Goal: Information Seeking & Learning: Learn about a topic

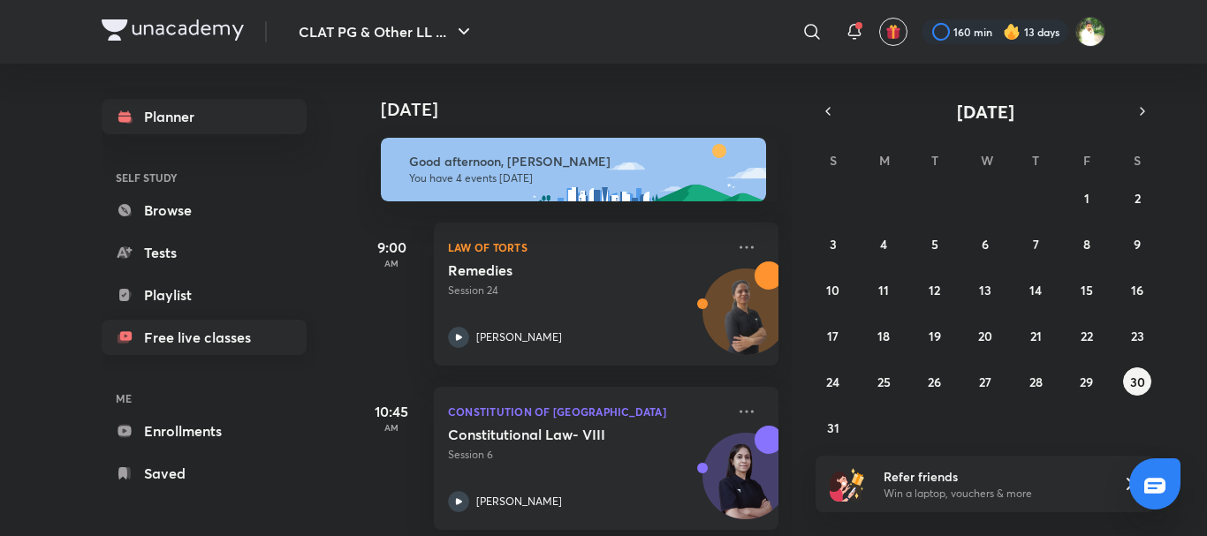
click at [197, 344] on link "Free live classes" at bounding box center [204, 337] width 205 height 35
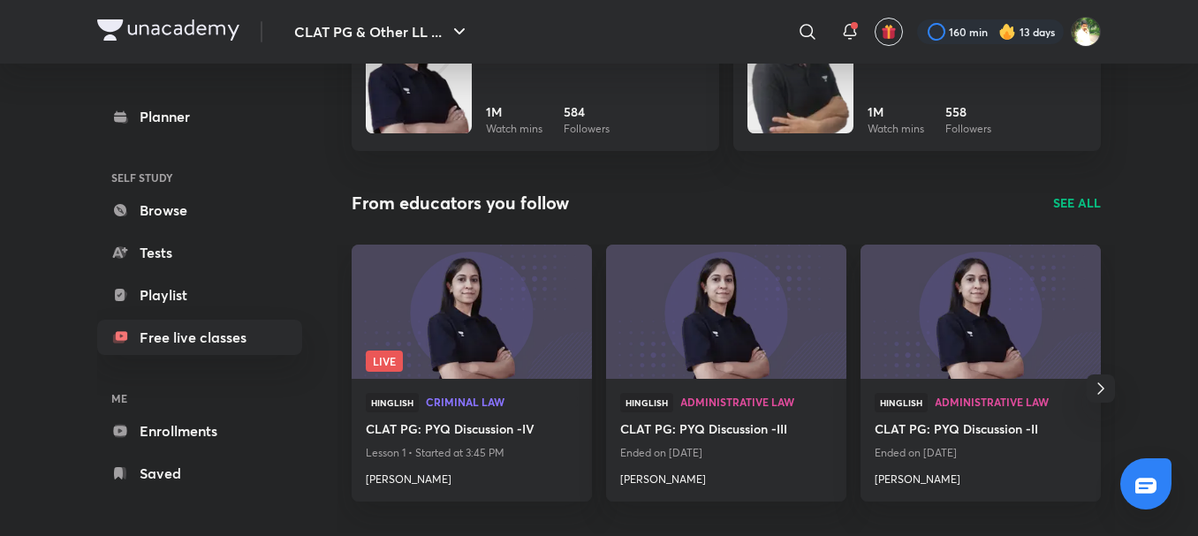
scroll to position [1744, 0]
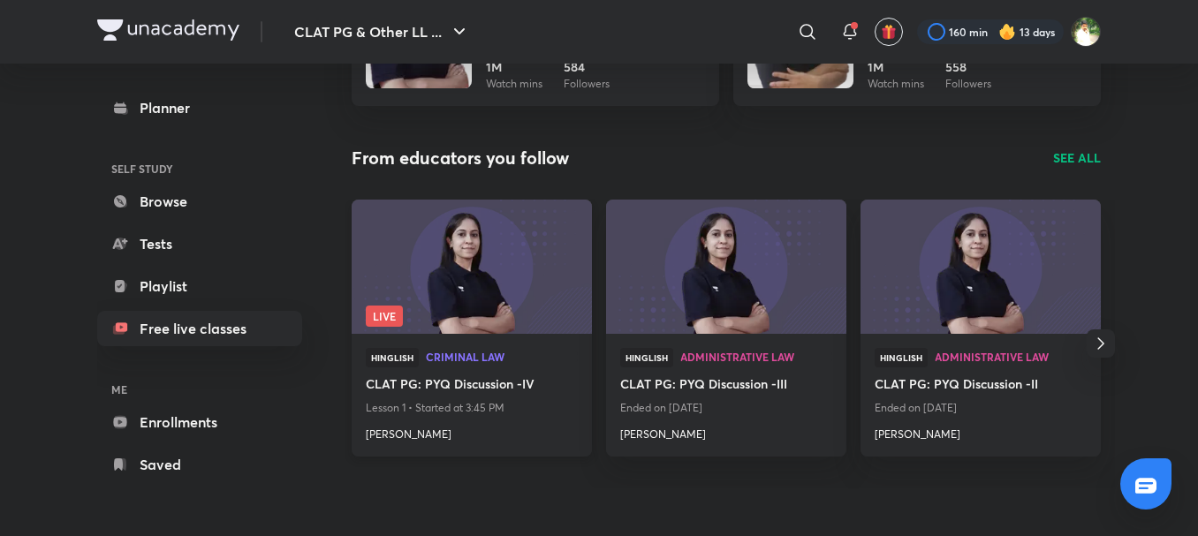
click at [499, 278] on img at bounding box center [471, 266] width 245 height 137
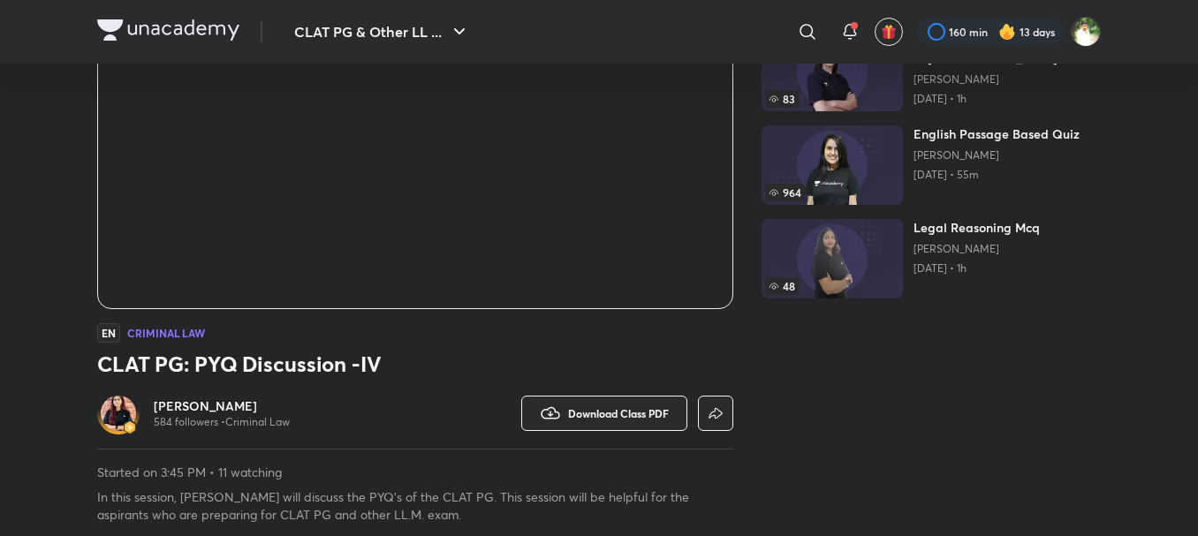
scroll to position [254, 0]
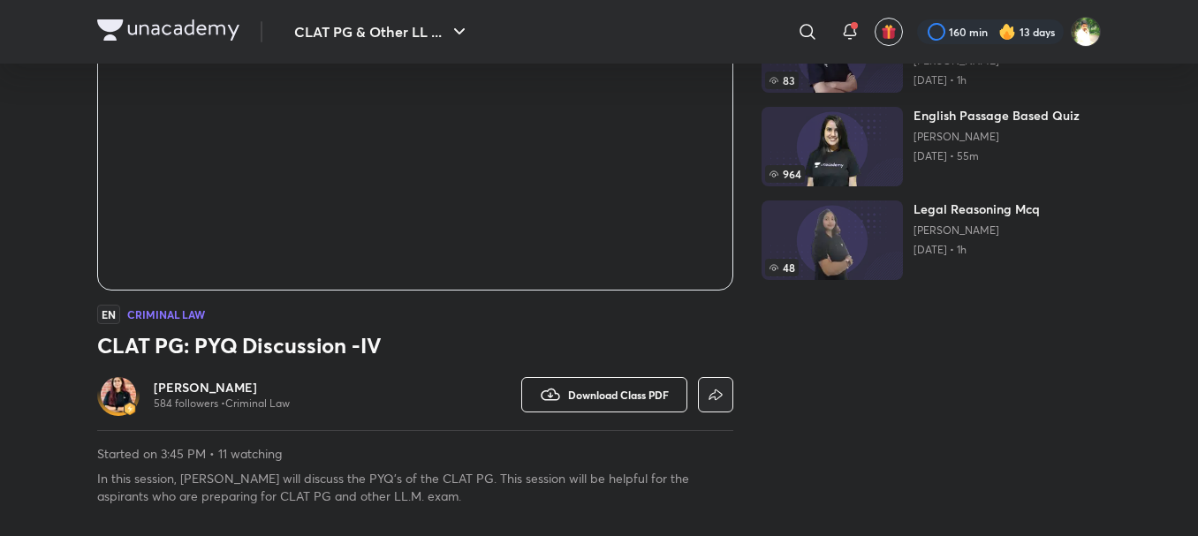
click at [568, 393] on span "Download Class PDF" at bounding box center [618, 395] width 101 height 14
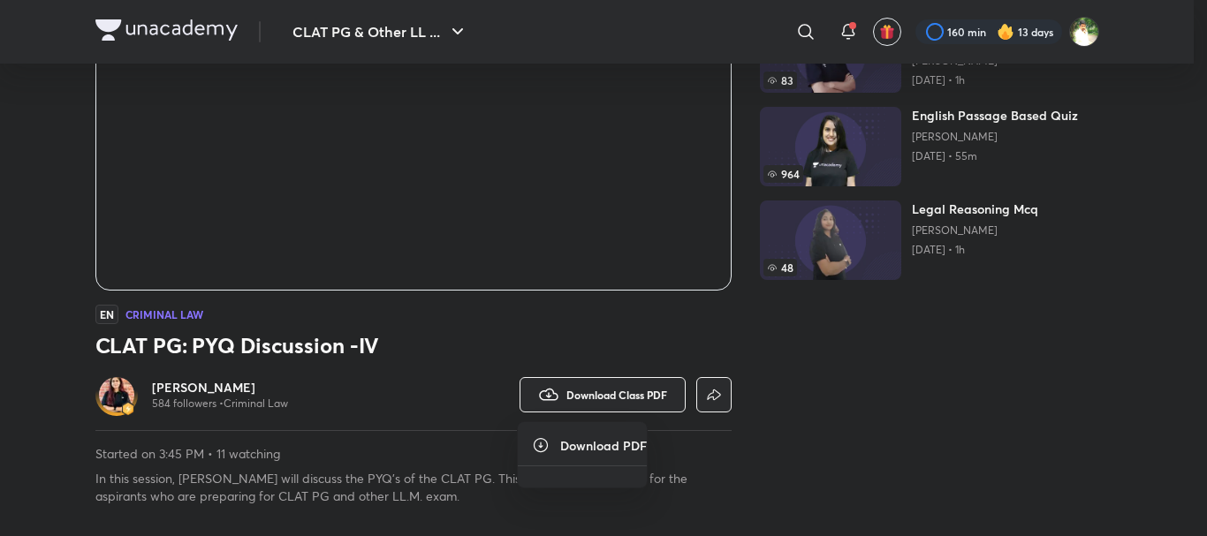
click at [535, 443] on icon at bounding box center [541, 445] width 18 height 18
click at [541, 443] on icon at bounding box center [541, 445] width 14 height 14
click at [1020, 372] on div at bounding box center [603, 268] width 1207 height 536
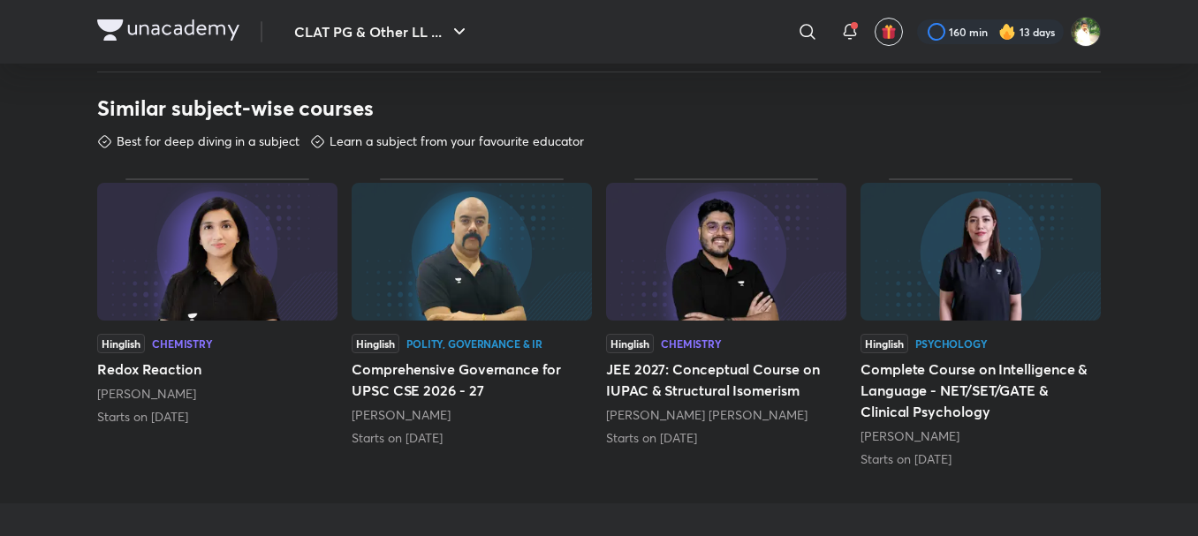
scroll to position [0, 0]
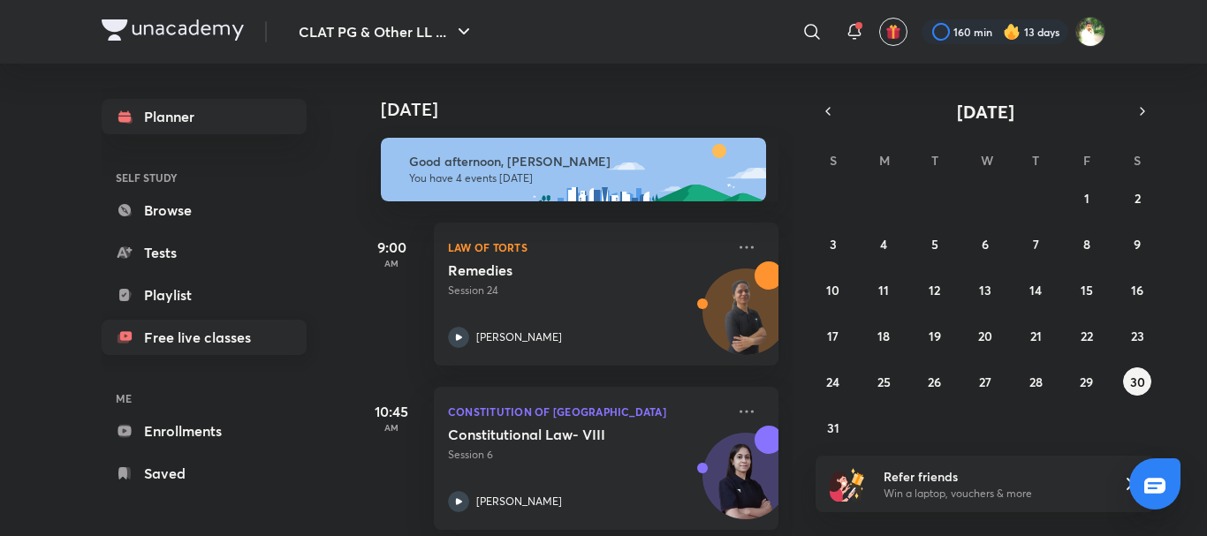
click at [175, 337] on link "Free live classes" at bounding box center [204, 337] width 205 height 35
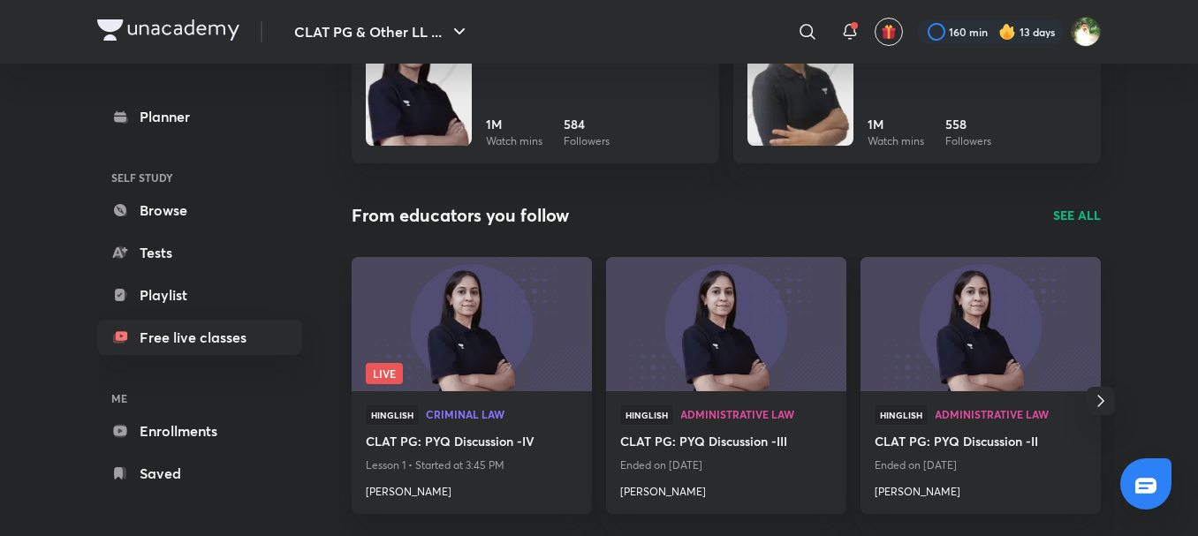
scroll to position [2148, 0]
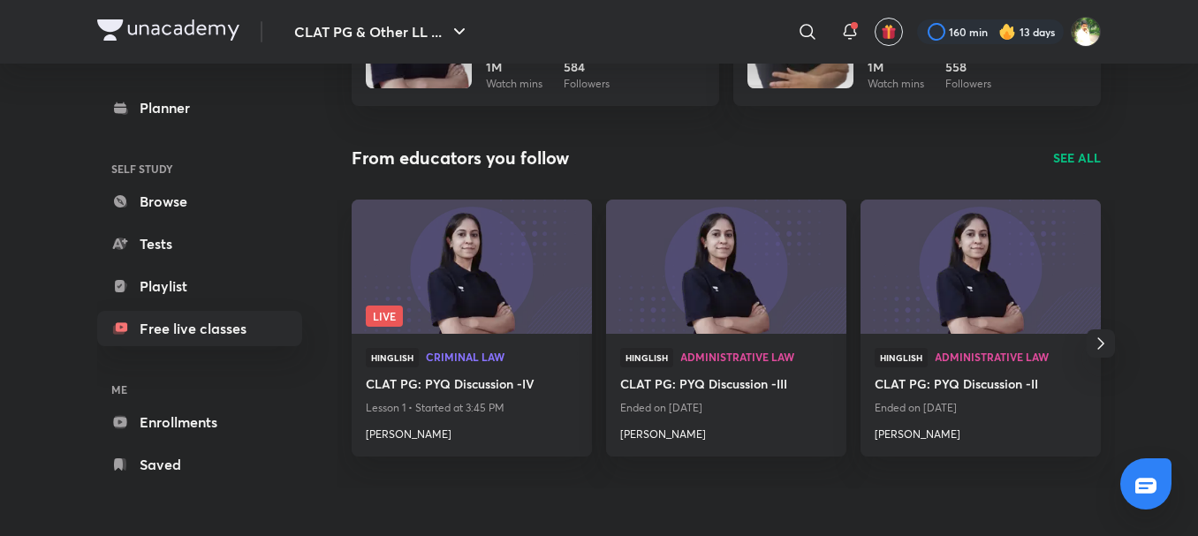
click at [1107, 334] on icon "button" at bounding box center [1100, 343] width 21 height 21
click at [1101, 334] on div "Hinglish Code Of Criminal Procedure CLAT PG: PYQ Discussion -I Ended on [DATE] …" at bounding box center [980, 395] width 240 height 123
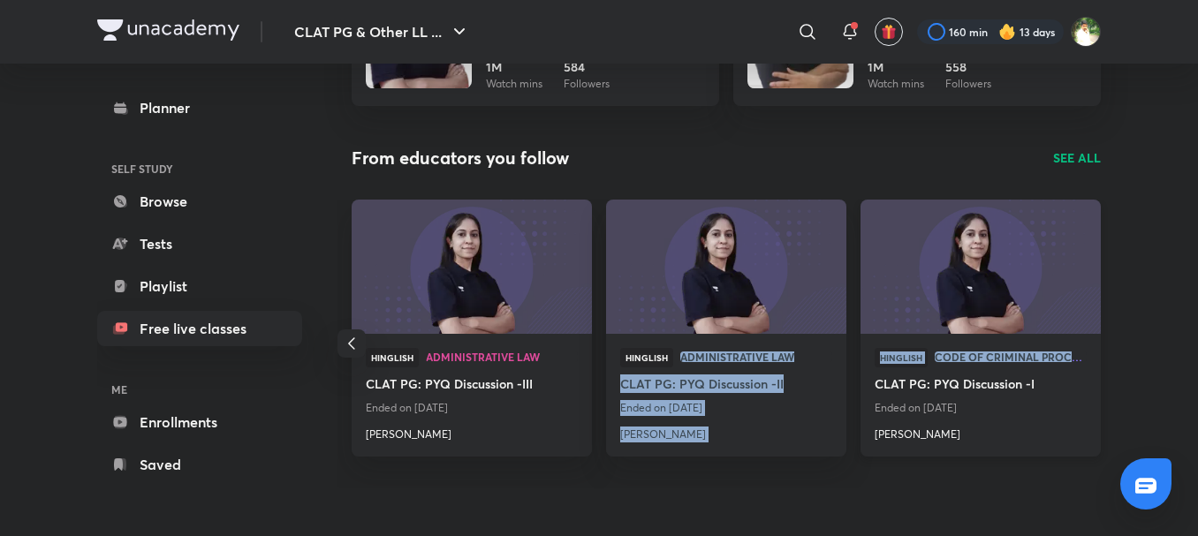
click at [1107, 334] on div "Live Hinglish Criminal Law CLAT PG: PYQ Discussion -IV Lesson 1 • Started at 3:…" at bounding box center [725, 344] width 777 height 289
click at [1014, 457] on div "Live Hinglish Criminal Law CLAT PG: PYQ Discussion -IV Lesson 1 • Started at 3:…" at bounding box center [725, 344] width 777 height 289
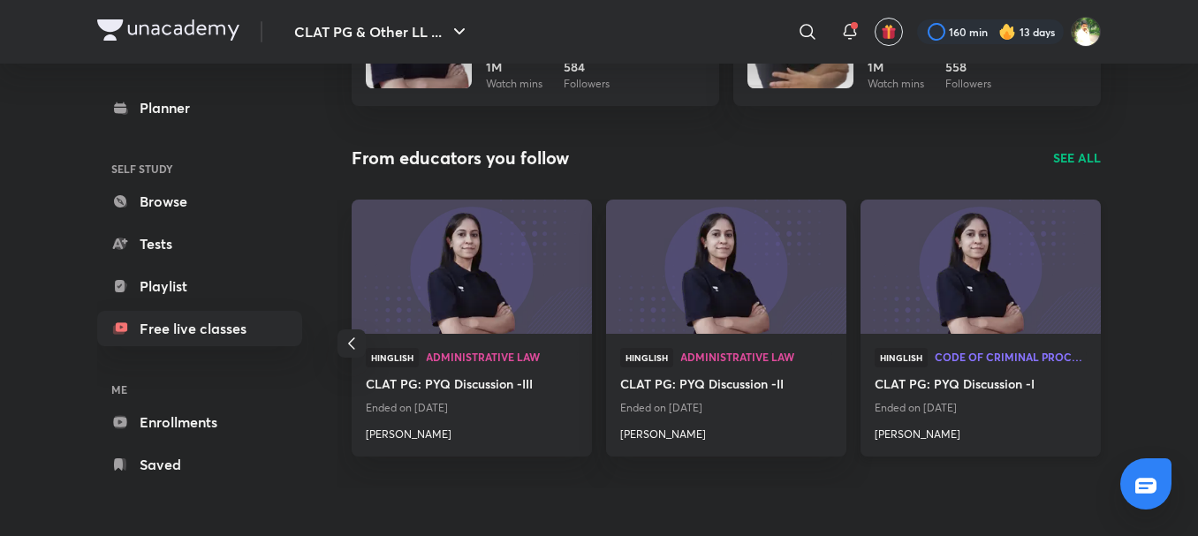
click at [979, 375] on h4 "CLAT PG: PYQ Discussion -I" at bounding box center [981, 386] width 212 height 22
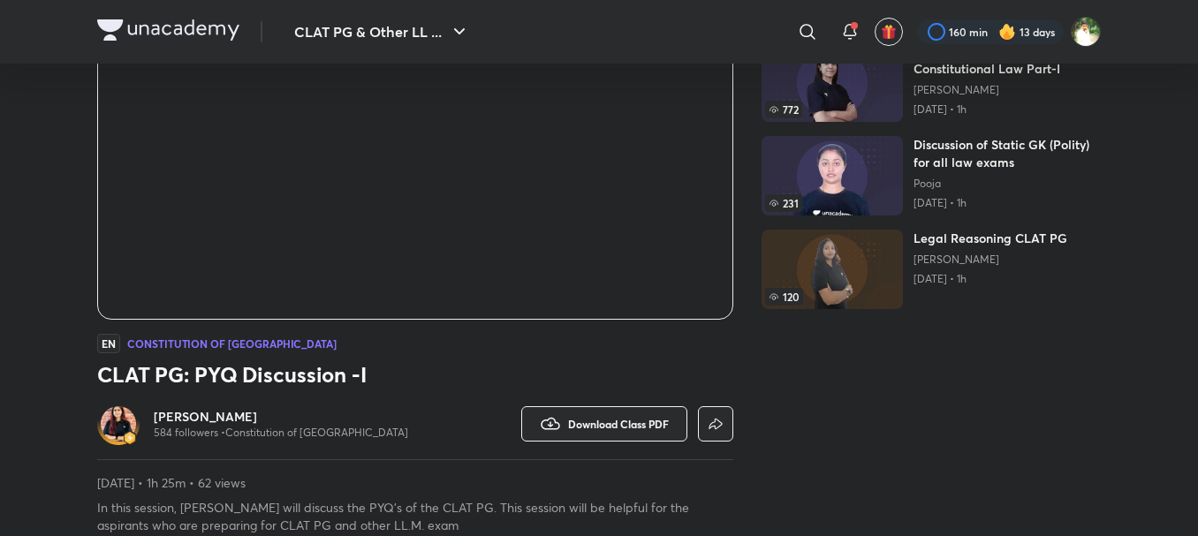
scroll to position [228, 0]
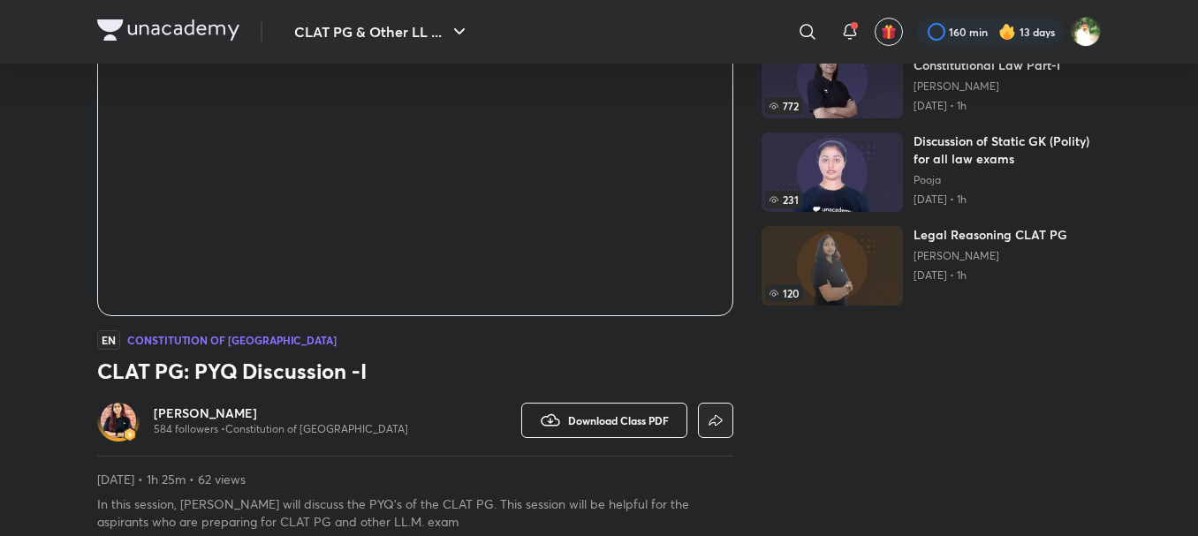
click at [633, 418] on span "Download Class PDF" at bounding box center [618, 420] width 101 height 14
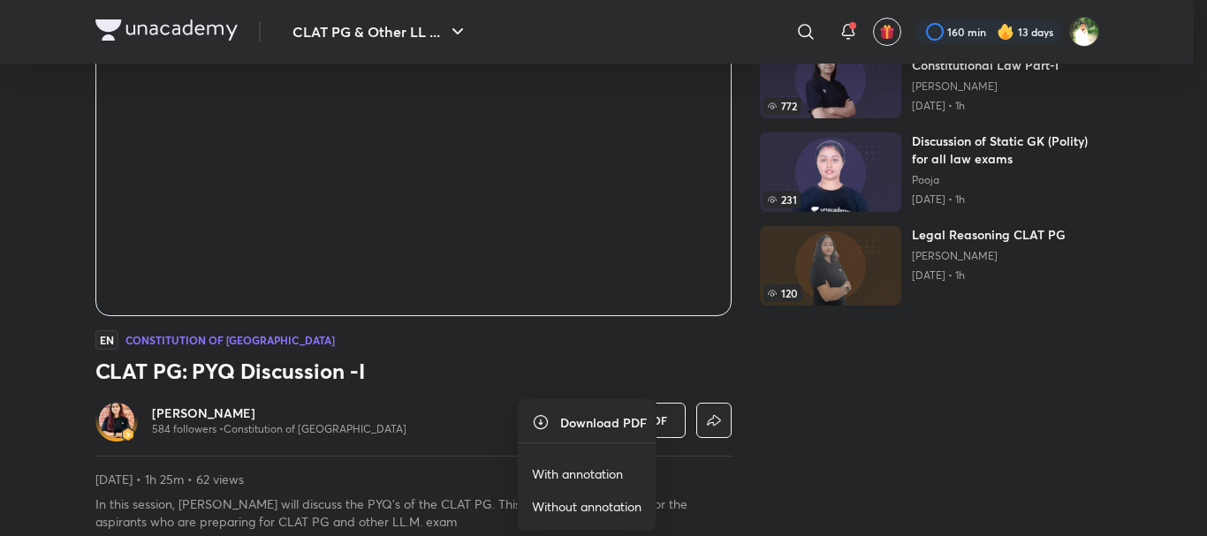
click at [540, 475] on p "With annotation" at bounding box center [577, 474] width 91 height 19
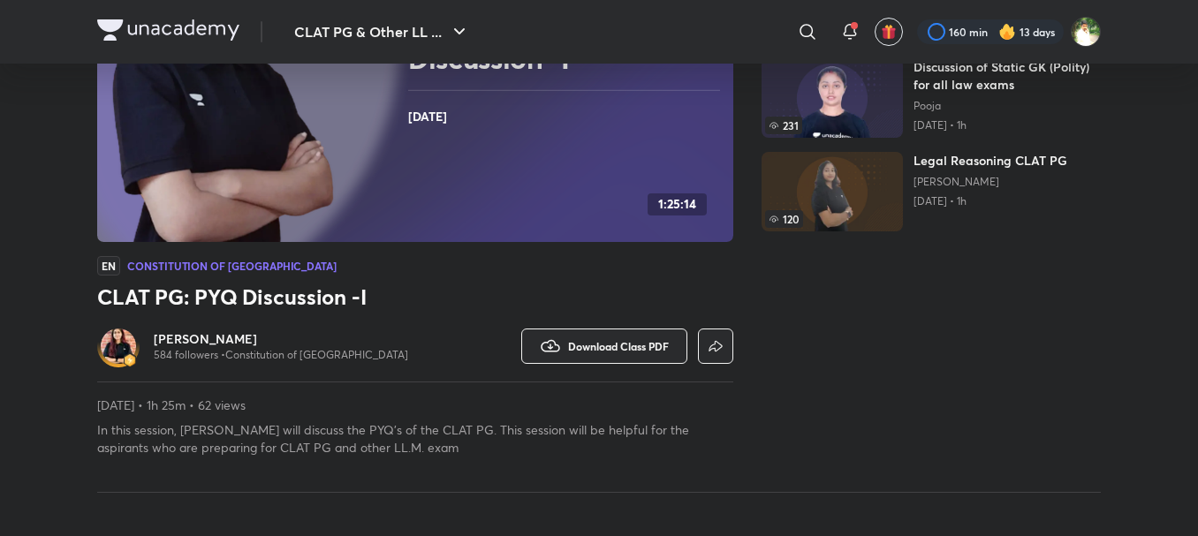
scroll to position [0, 0]
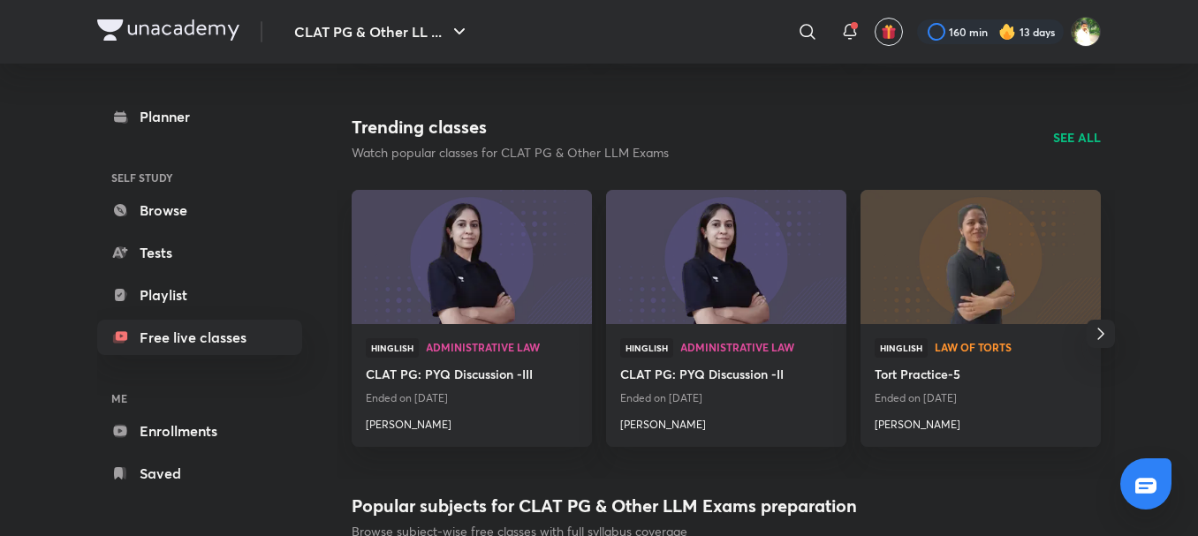
scroll to position [1189, 0]
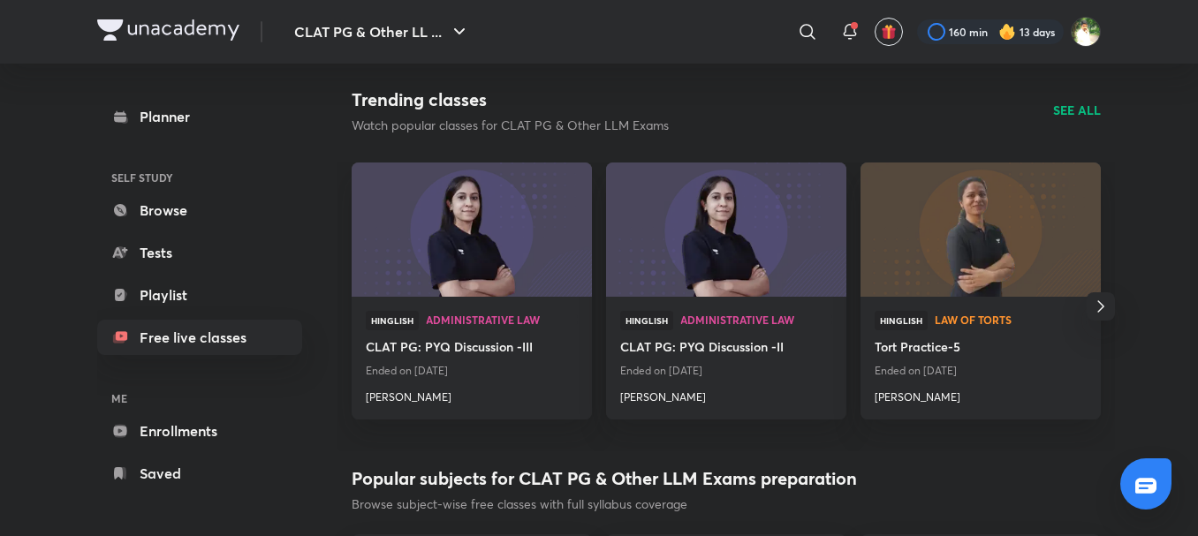
click at [1098, 296] on icon "button" at bounding box center [1100, 306] width 21 height 21
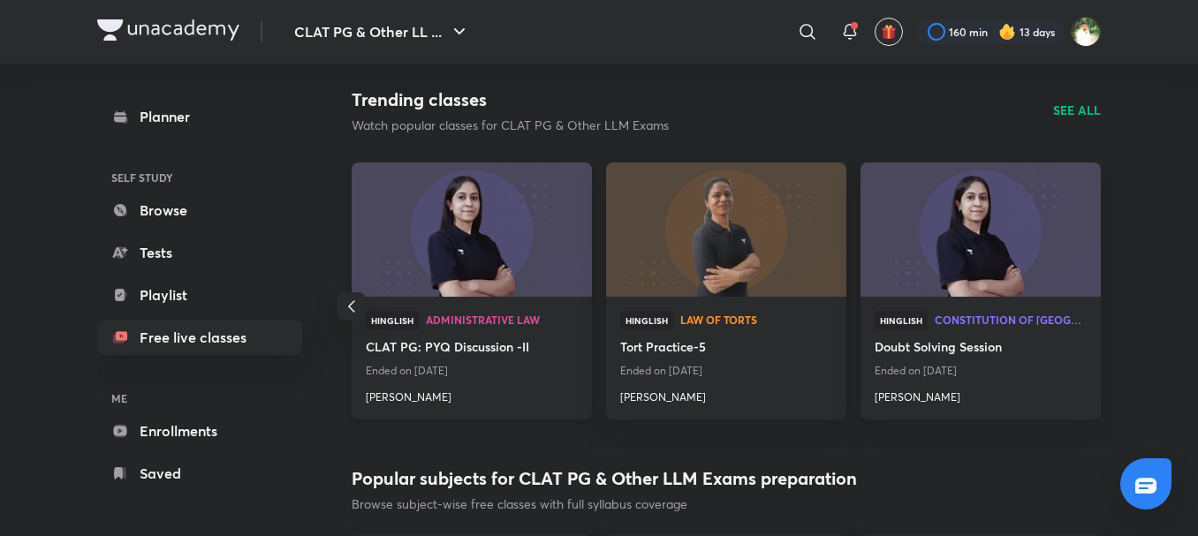
click at [456, 286] on img at bounding box center [471, 229] width 245 height 137
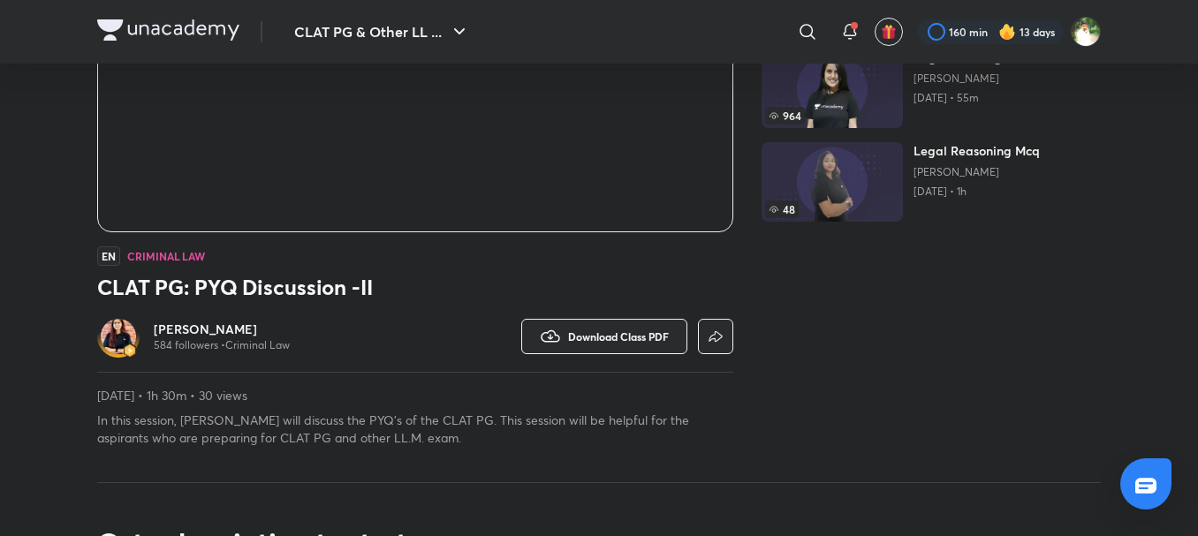
scroll to position [412, 0]
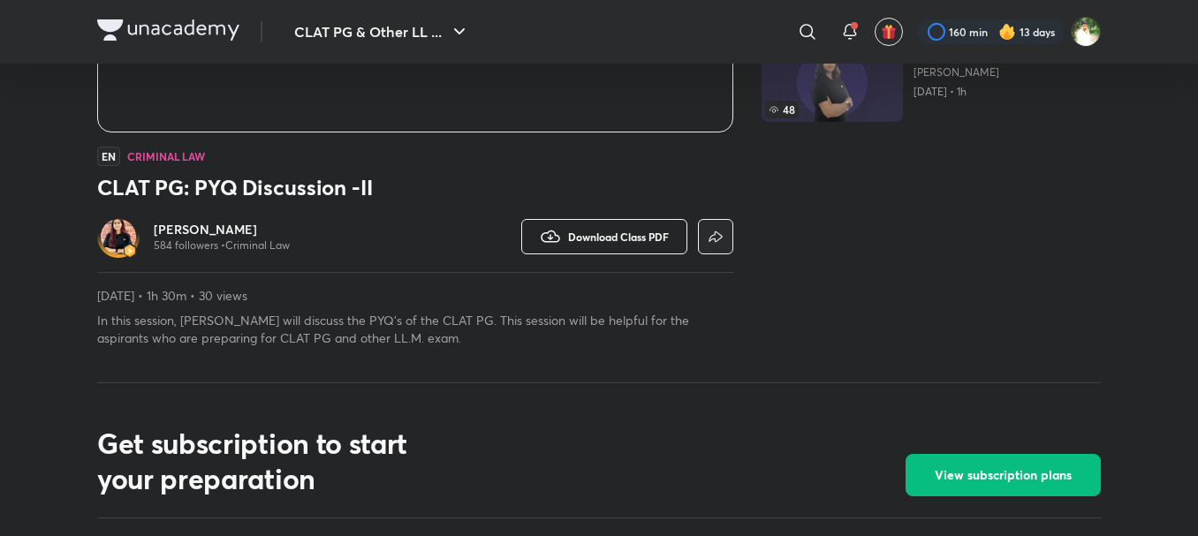
click at [639, 233] on span "Download Class PDF" at bounding box center [618, 237] width 101 height 14
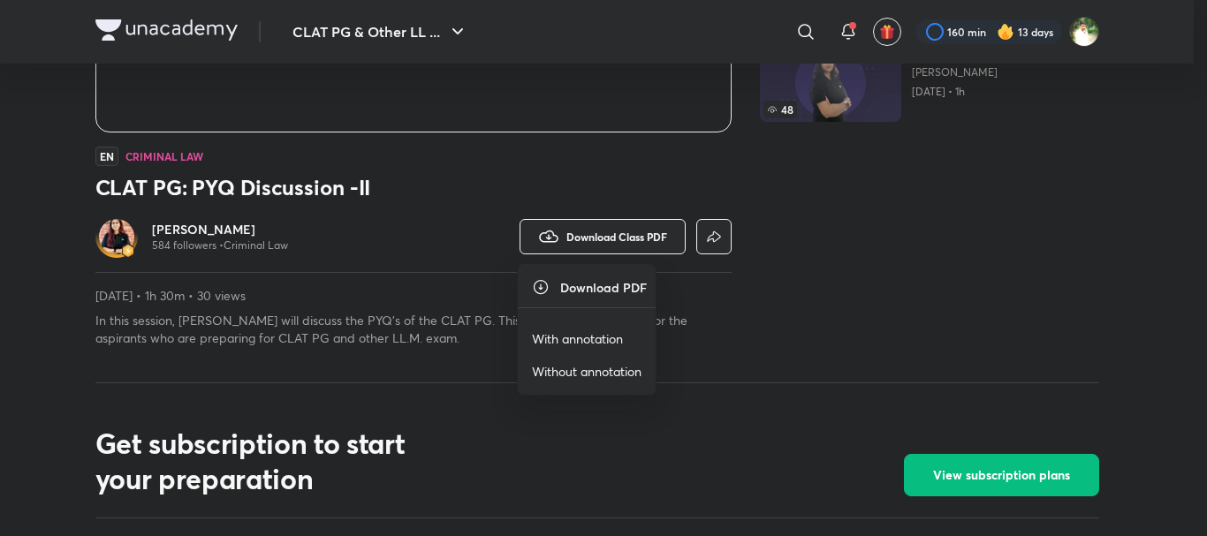
click at [598, 336] on p "With annotation" at bounding box center [577, 339] width 91 height 19
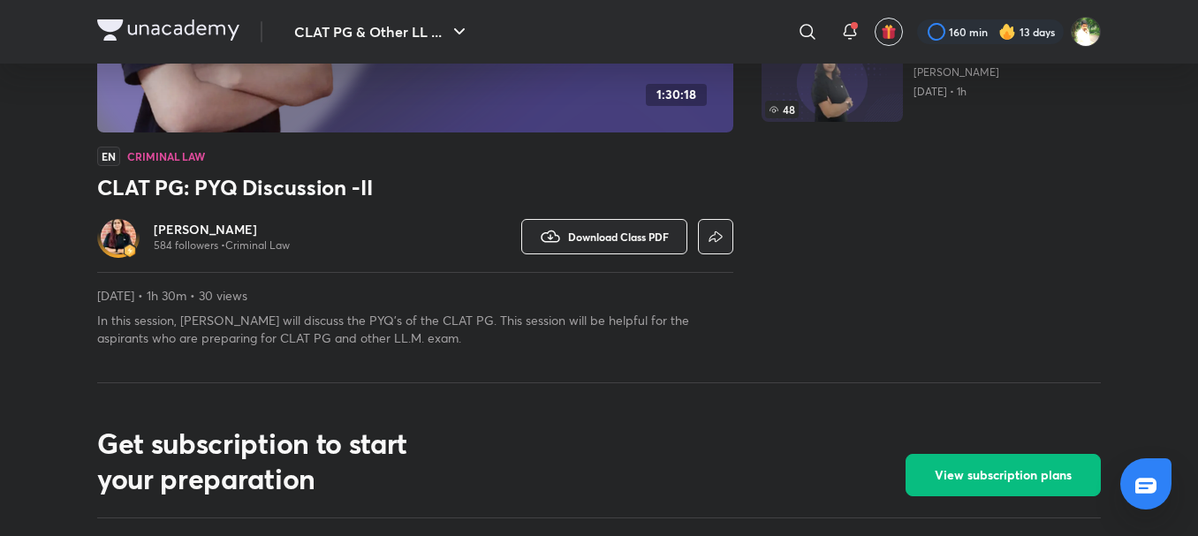
scroll to position [0, 0]
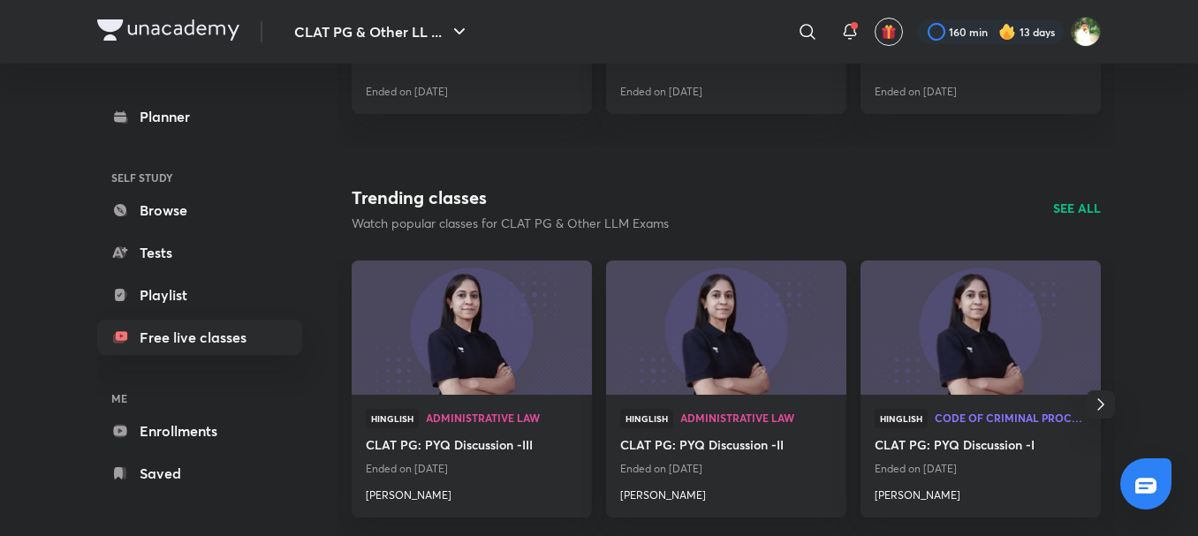
scroll to position [1047, 0]
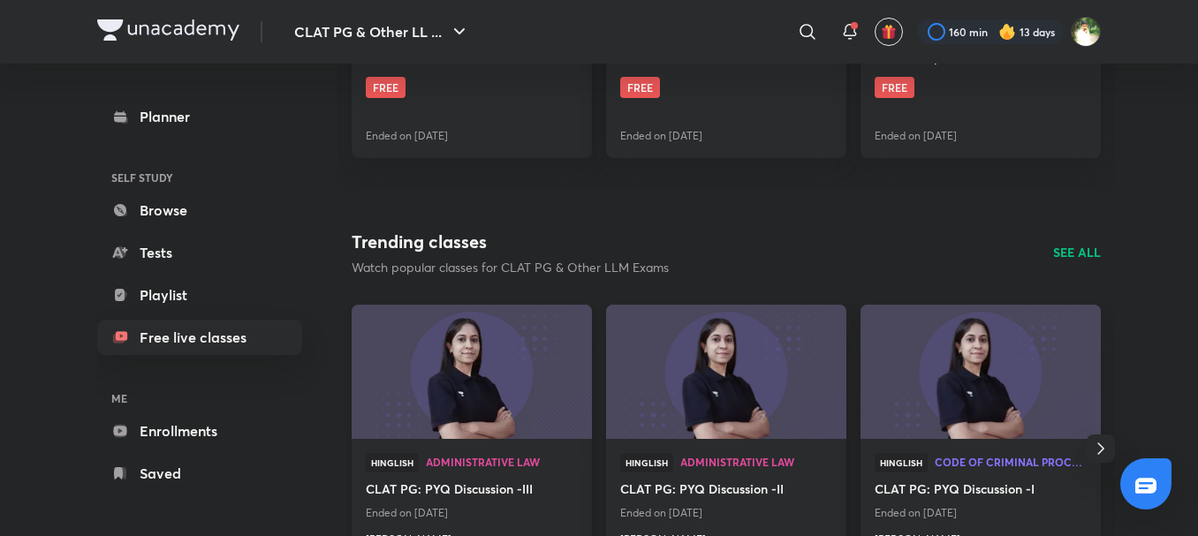
click at [424, 388] on img at bounding box center [471, 371] width 245 height 137
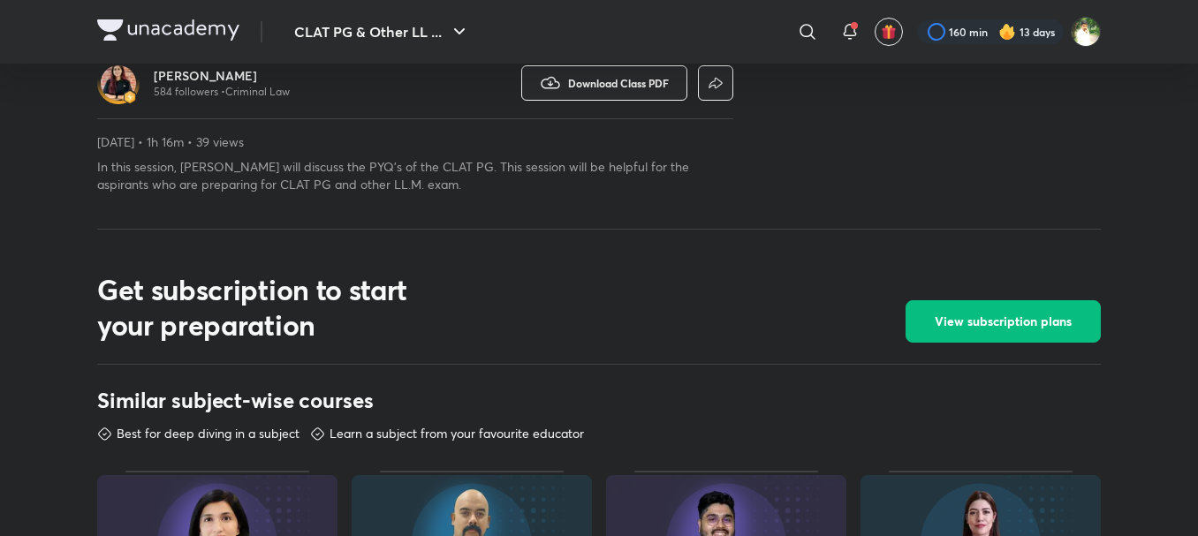
scroll to position [563, 0]
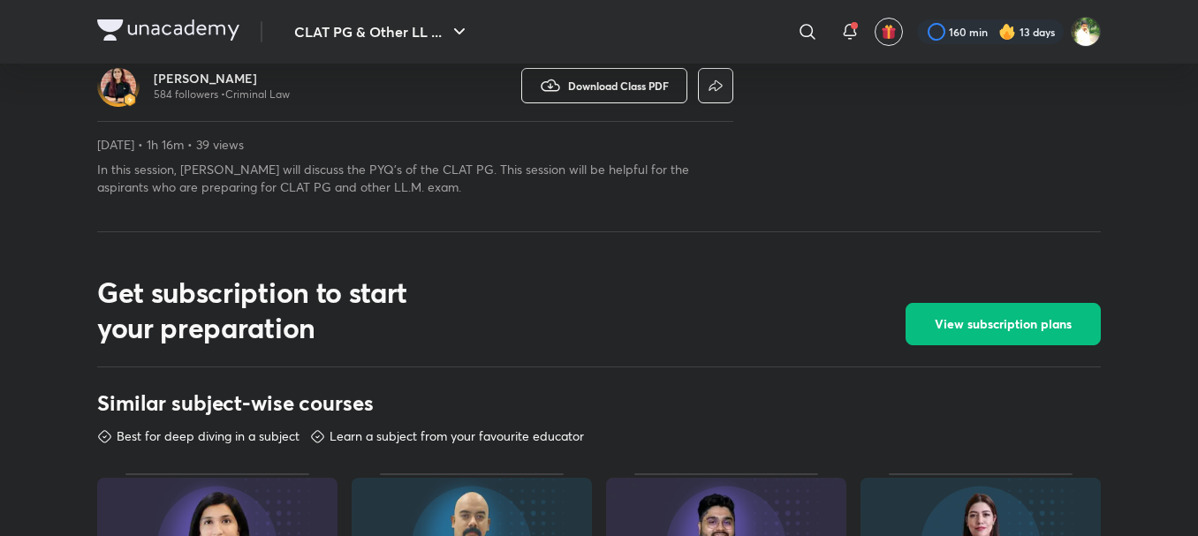
click at [626, 89] on span "Download Class PDF" at bounding box center [618, 86] width 101 height 14
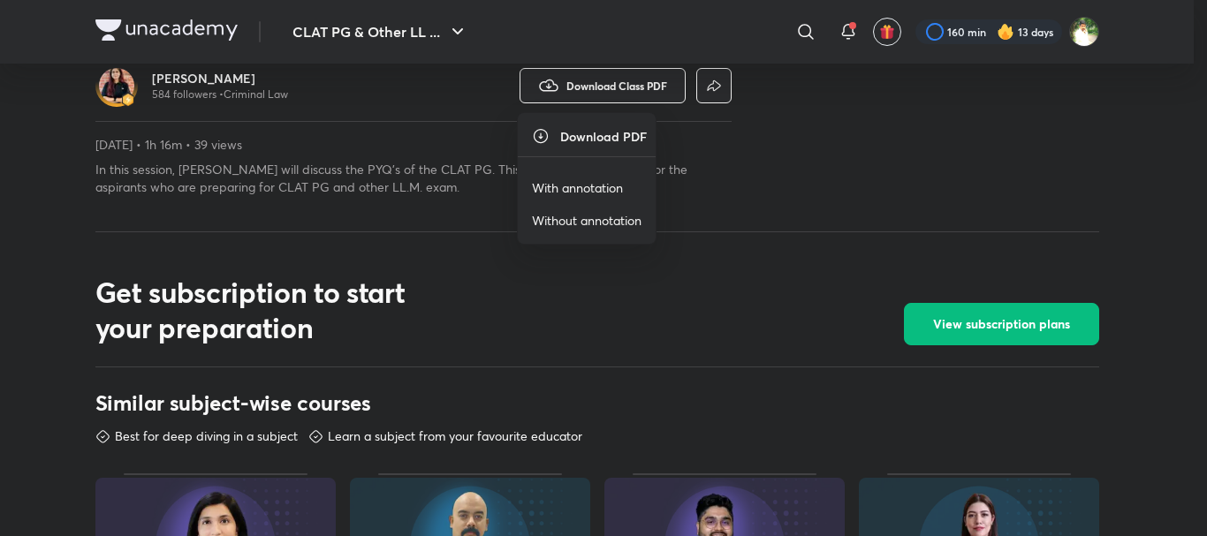
click at [595, 186] on p "With annotation" at bounding box center [577, 187] width 91 height 19
